Goal: Information Seeking & Learning: Learn about a topic

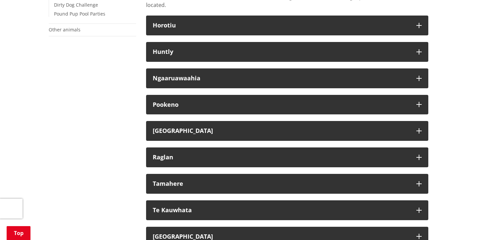
scroll to position [274, 0]
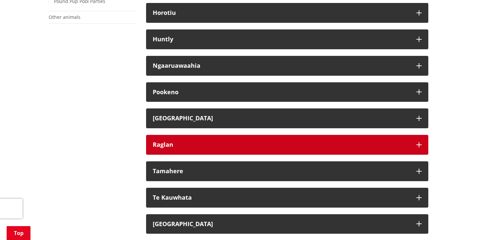
click at [203, 142] on h3 "Raglan" at bounding box center [281, 145] width 257 height 7
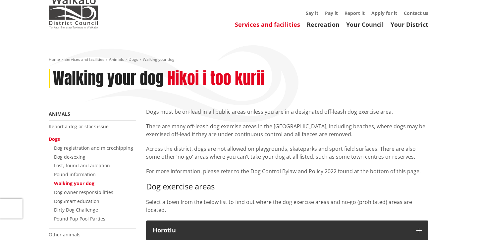
scroll to position [60, 0]
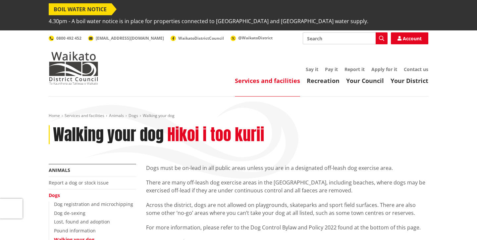
scroll to position [60, 0]
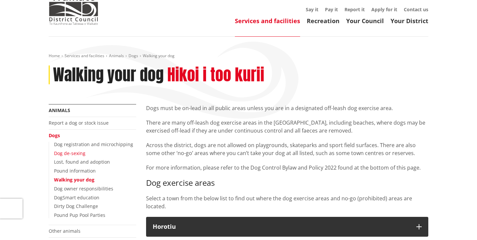
click at [76, 150] on link "Dog de-sexing" at bounding box center [69, 153] width 31 height 6
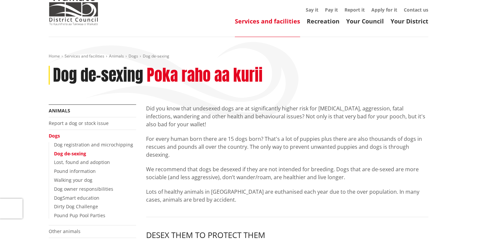
scroll to position [60, 0]
